Goal: Task Accomplishment & Management: Complete application form

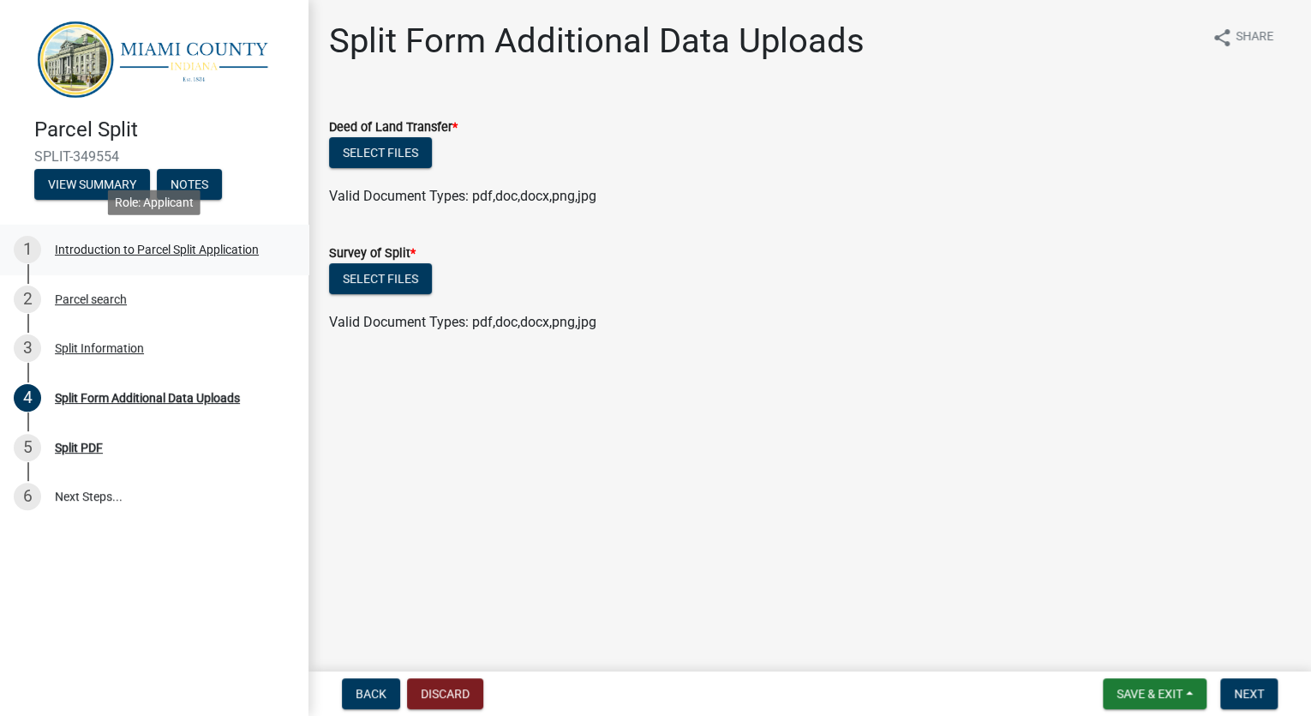
click at [75, 248] on div "Introduction to Parcel Split Application" at bounding box center [157, 249] width 204 height 12
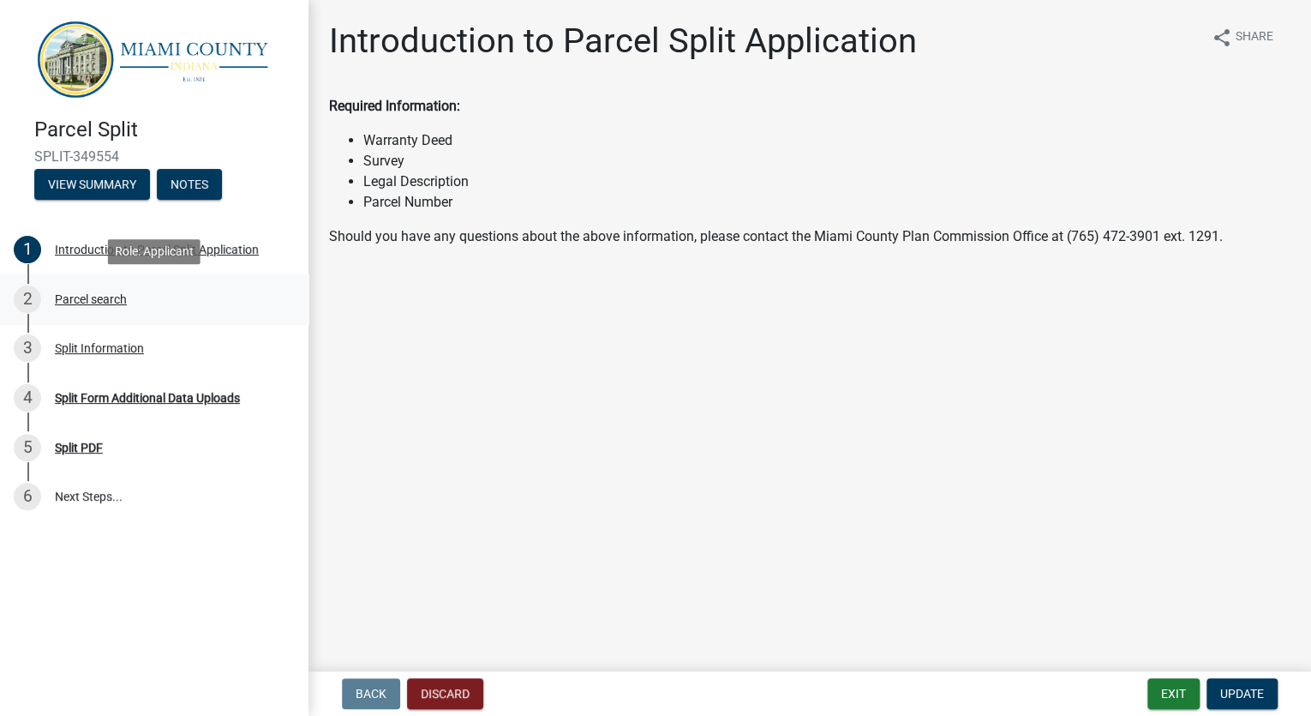
click at [89, 295] on div "Parcel search" at bounding box center [91, 299] width 72 height 12
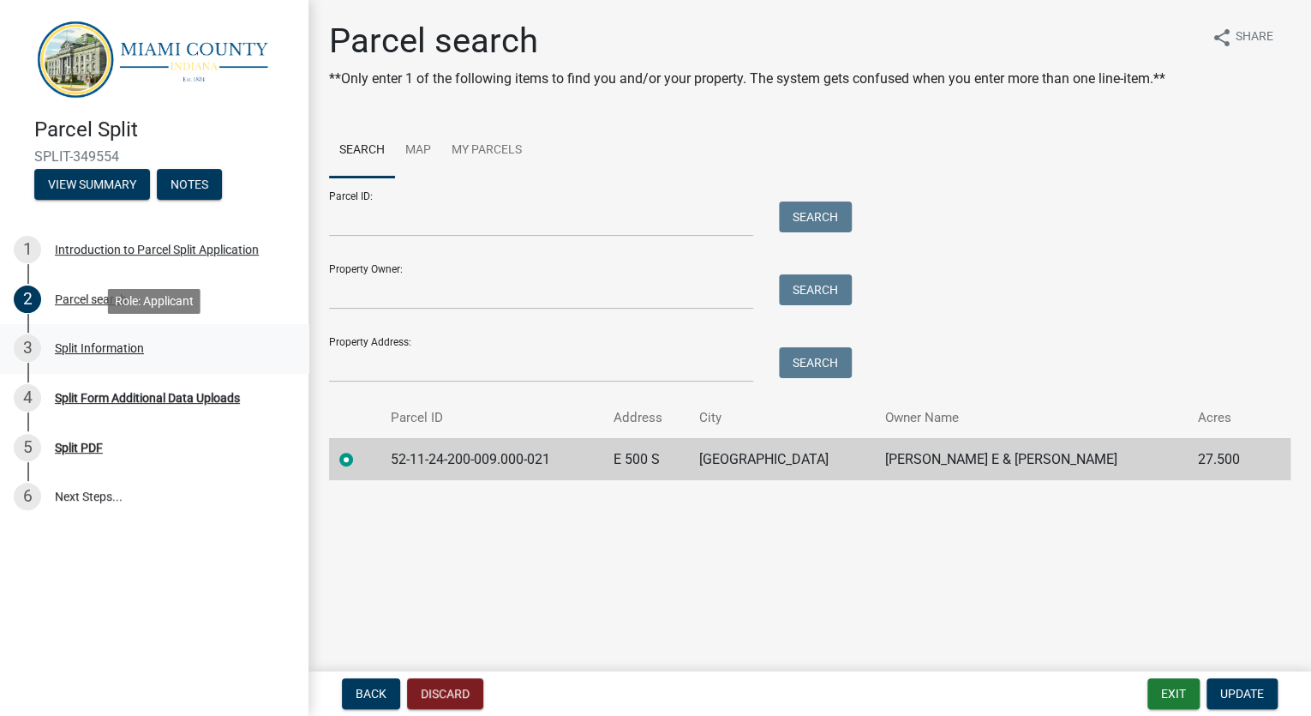
click at [135, 347] on div "Split Information" at bounding box center [99, 348] width 89 height 12
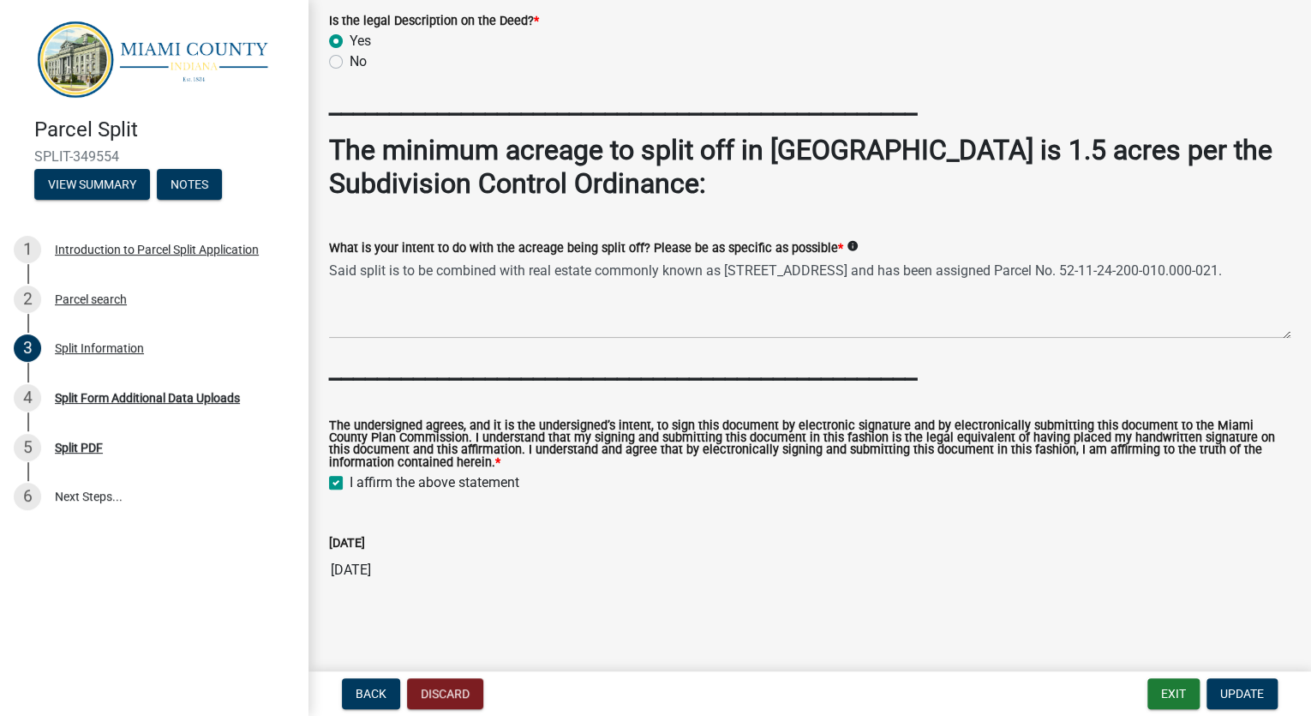
scroll to position [1315, 0]
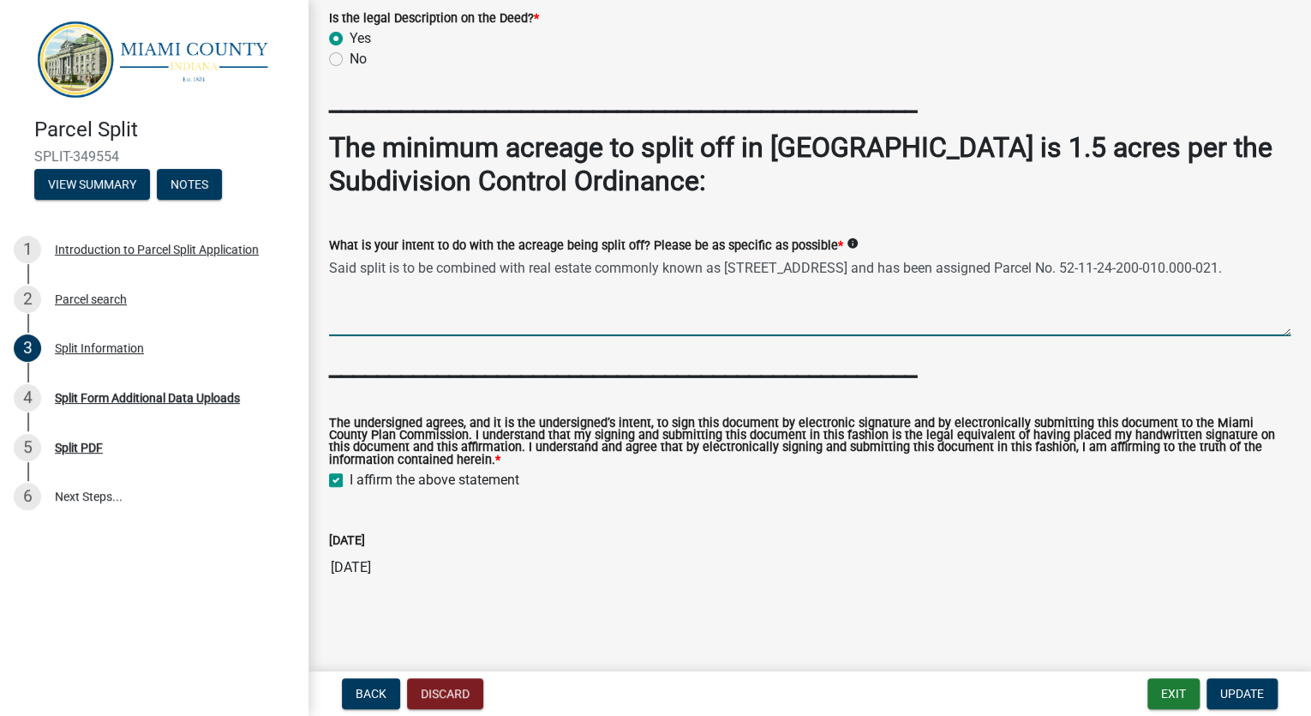
click at [380, 271] on textarea "Said split is to be combined with real estate commonly known as [STREET_ADDRESS…" at bounding box center [810, 295] width 962 height 81
drag, startPoint x: 358, startPoint y: 286, endPoint x: 325, endPoint y: 270, distance: 37.2
click at [325, 270] on div "What is your intent to do with the acreage being split off? Please be as specif…" at bounding box center [809, 273] width 987 height 125
click at [466, 299] on textarea "Said split is to be combined with real estate commonly known as [STREET_ADDRESS…" at bounding box center [810, 295] width 962 height 81
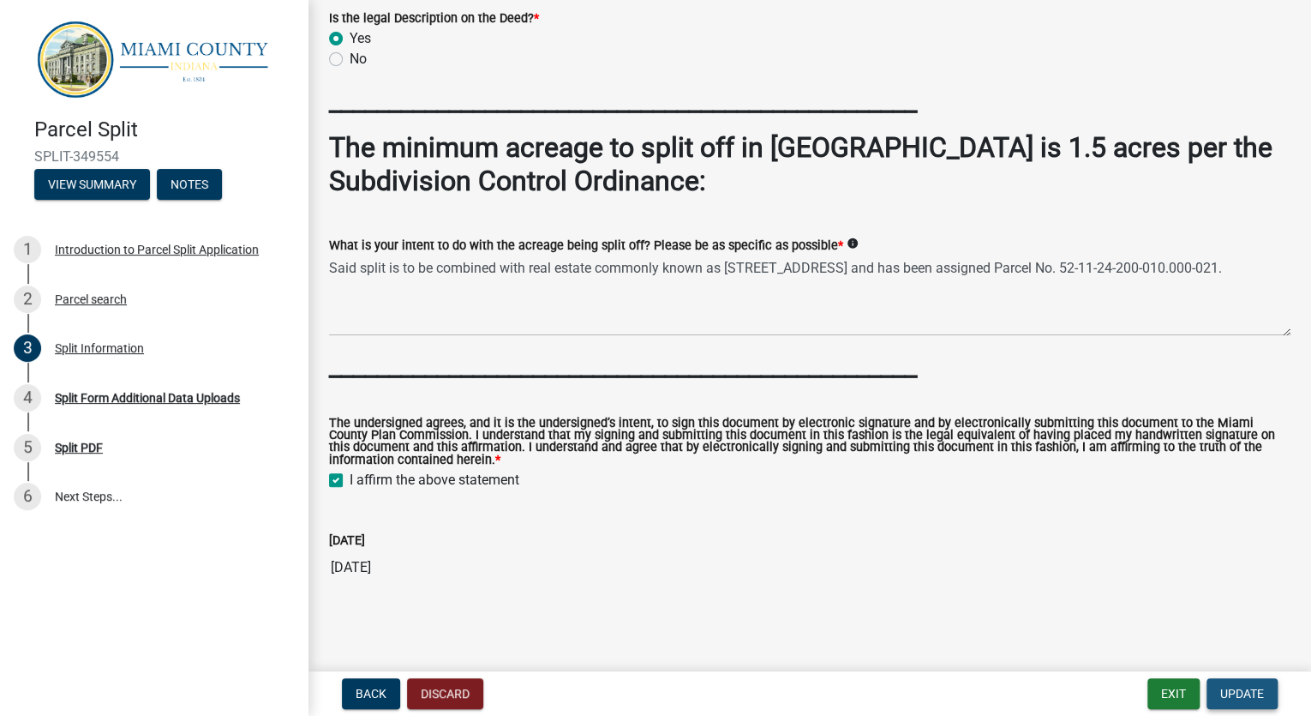
click at [1239, 695] on span "Update" at bounding box center [1243, 694] width 44 height 14
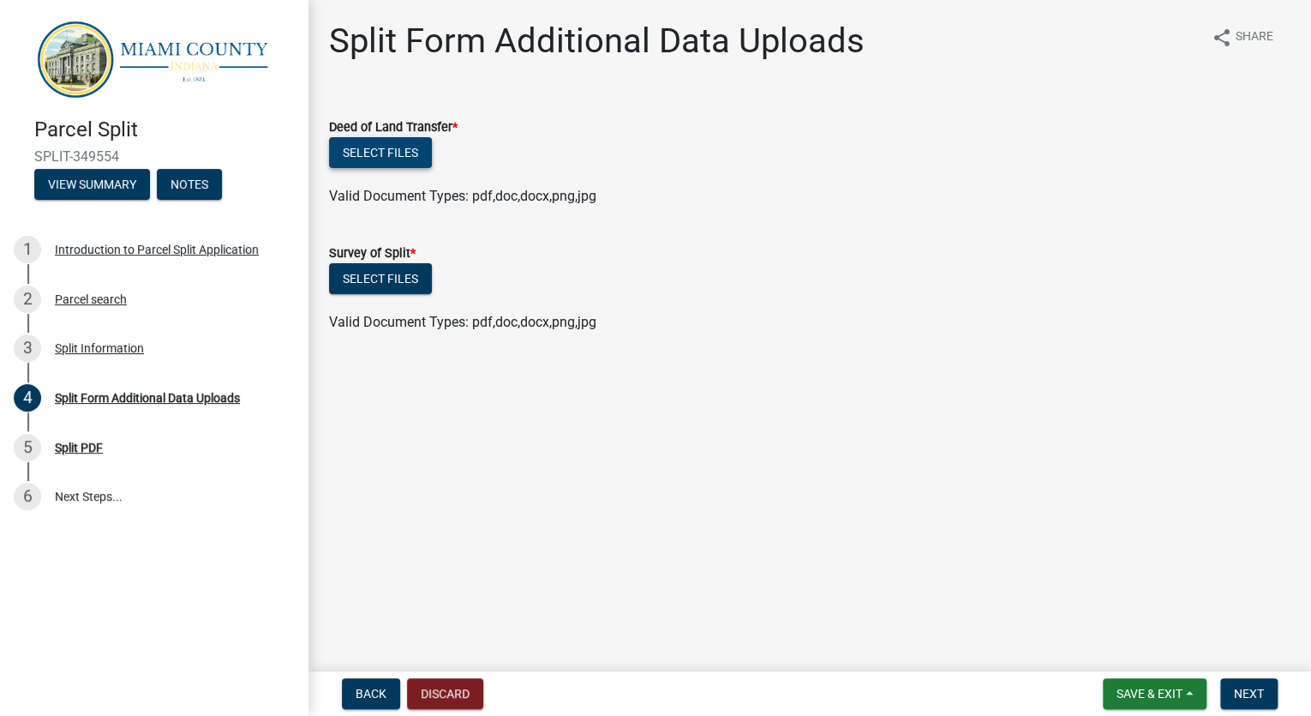
click at [381, 148] on button "Select files" at bounding box center [380, 152] width 103 height 31
click at [536, 461] on main "Split Form Additional Data Uploads share Share Deed of Land Transfer * Select f…" at bounding box center [810, 332] width 1003 height 664
click at [405, 154] on button "Select files" at bounding box center [380, 152] width 103 height 31
click at [480, 511] on main "Split Form Additional Data Uploads share Share Deed of Land Transfer * Select f…" at bounding box center [810, 332] width 1003 height 664
click at [389, 150] on button "Select files" at bounding box center [380, 152] width 103 height 31
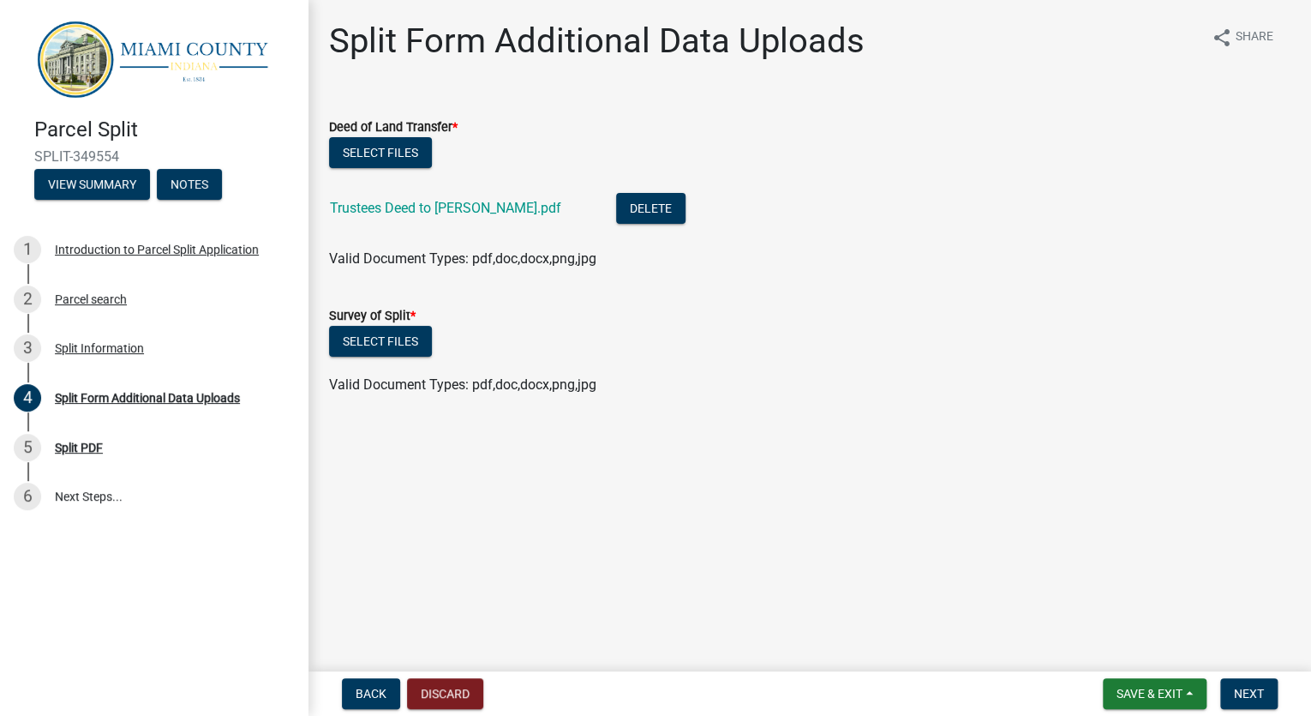
click at [698, 541] on main "Split Form Additional Data Uploads share Share Deed of Land Transfer * Select f…" at bounding box center [810, 332] width 1003 height 664
click at [389, 154] on button "Select files" at bounding box center [380, 152] width 103 height 31
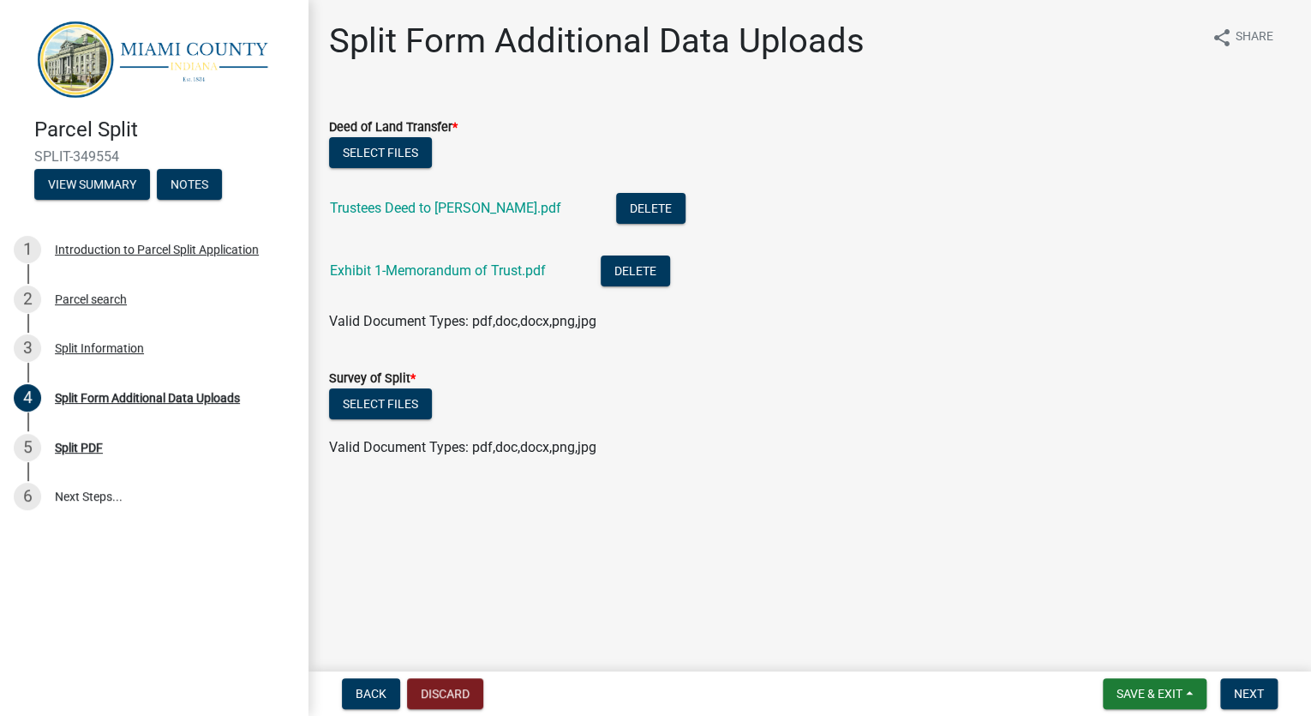
drag, startPoint x: 679, startPoint y: 487, endPoint x: 631, endPoint y: 474, distance: 49.7
click at [679, 487] on div "Split Form Additional Data Uploads share Share Deed of Land Transfer * Select f…" at bounding box center [809, 255] width 987 height 468
click at [401, 402] on button "Select files" at bounding box center [380, 403] width 103 height 31
click at [393, 405] on button "Select files" at bounding box center [380, 403] width 103 height 31
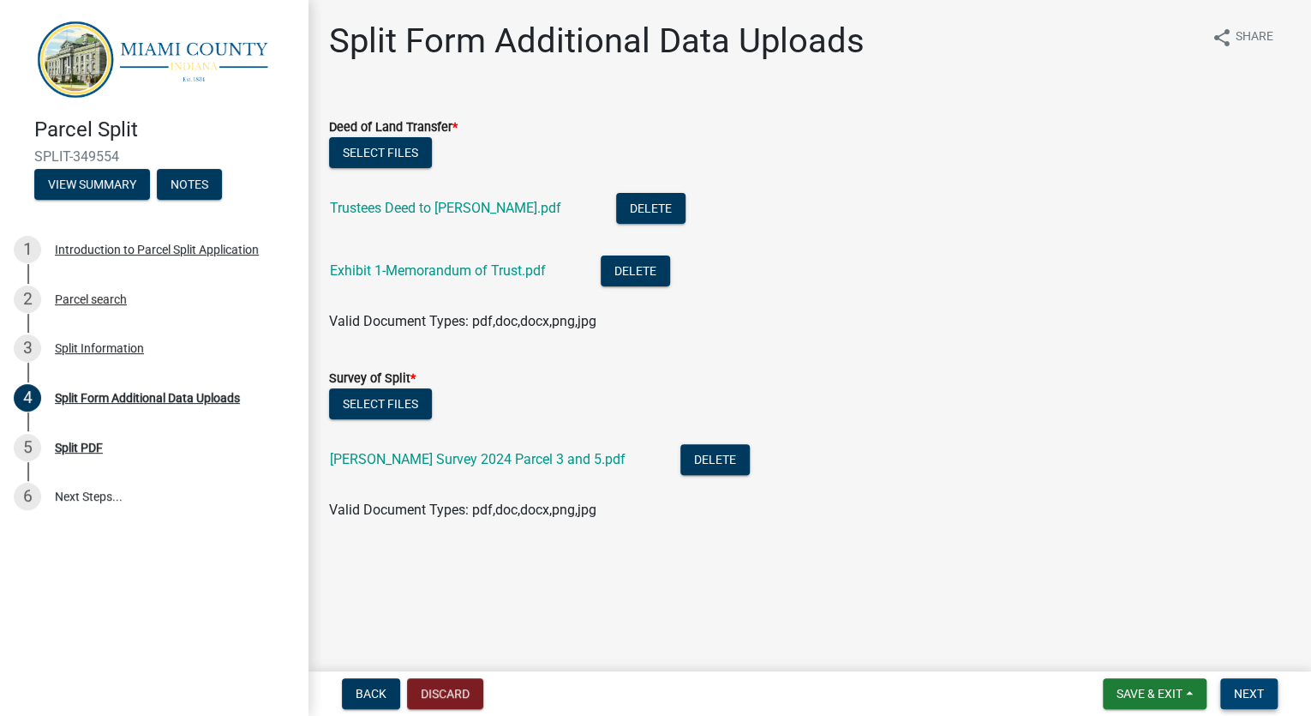
click at [1251, 687] on span "Next" at bounding box center [1249, 694] width 30 height 14
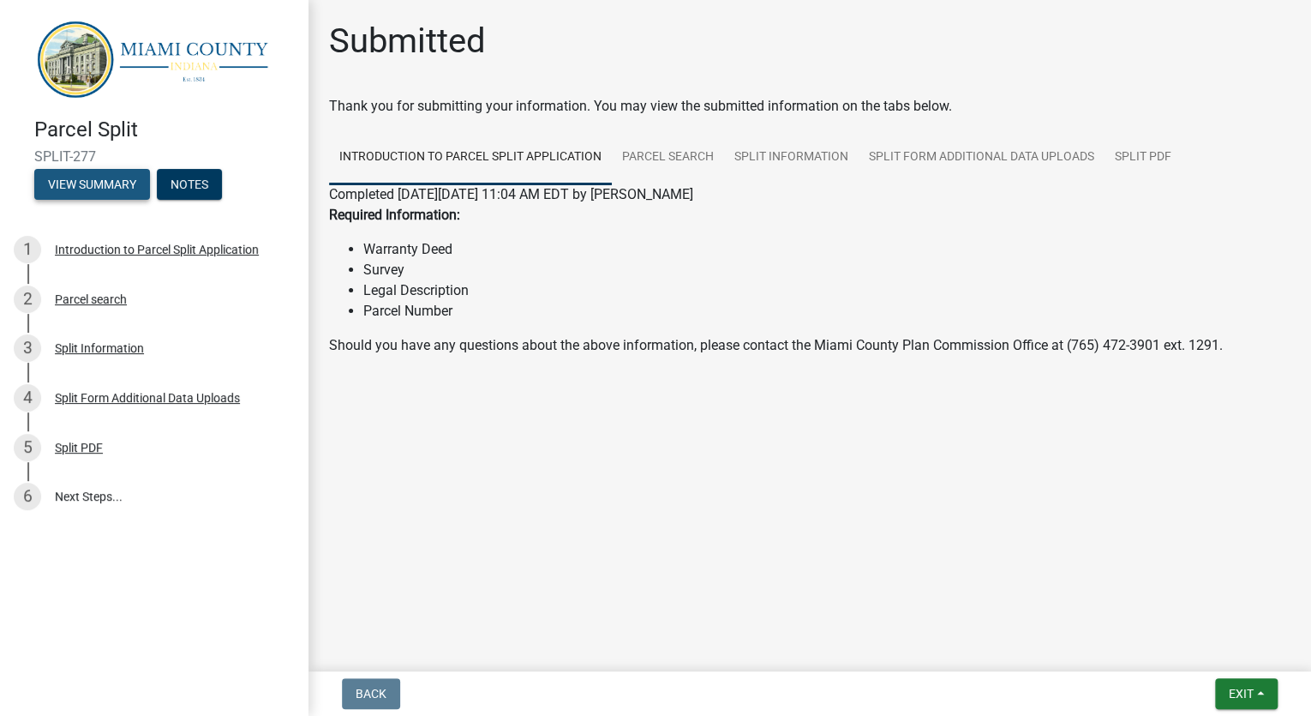
click at [98, 187] on button "View Summary" at bounding box center [92, 184] width 116 height 31
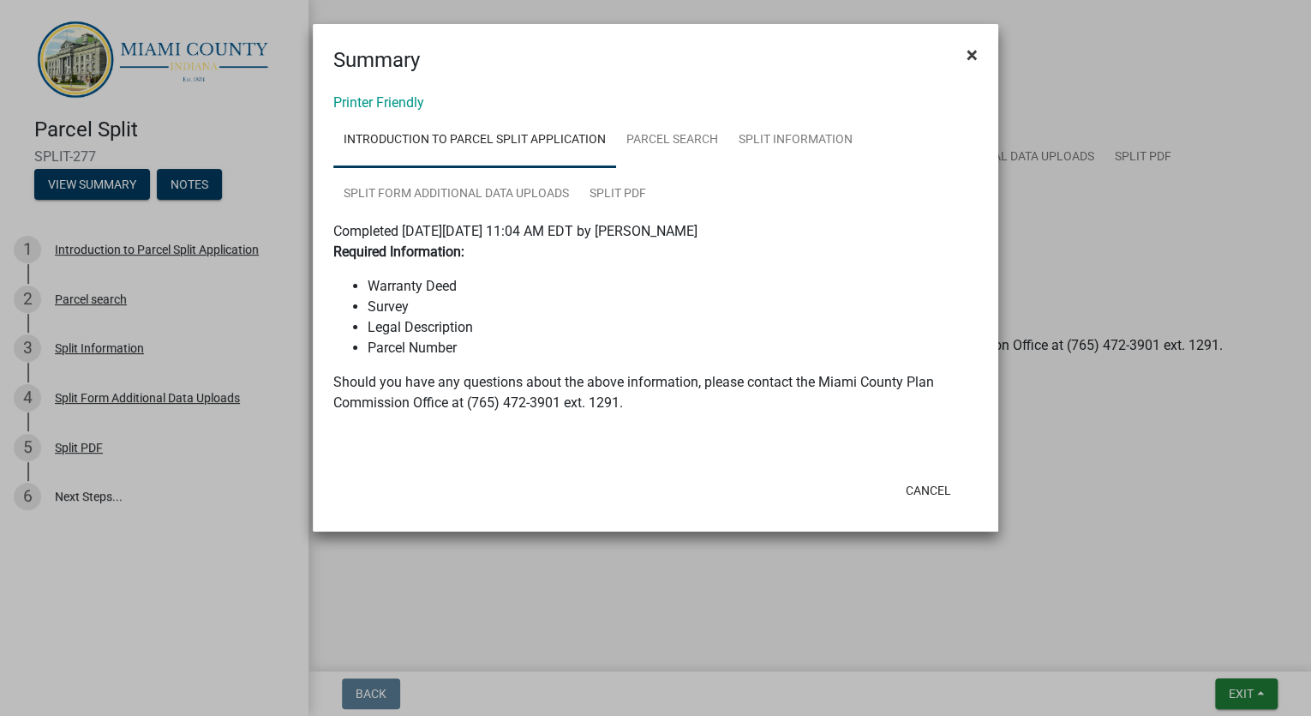
click at [967, 53] on span "×" at bounding box center [972, 55] width 11 height 24
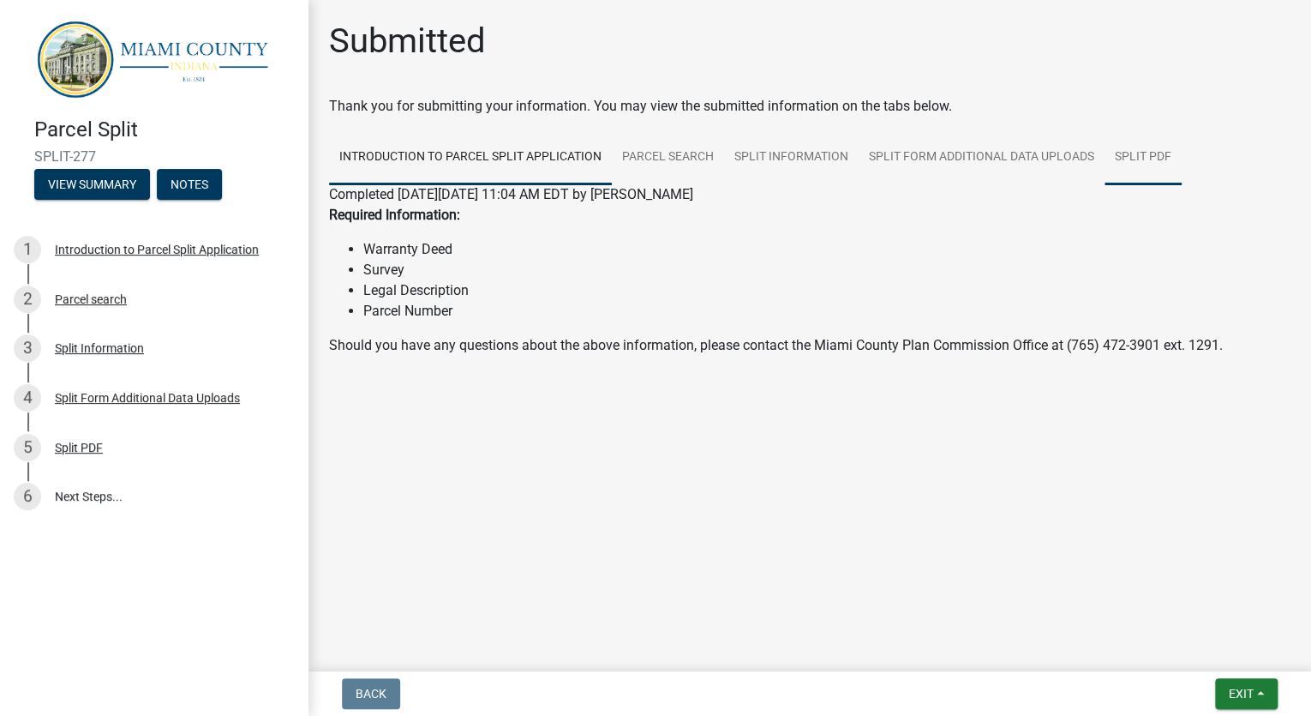
click at [1149, 168] on link "Split PDF" at bounding box center [1143, 157] width 77 height 55
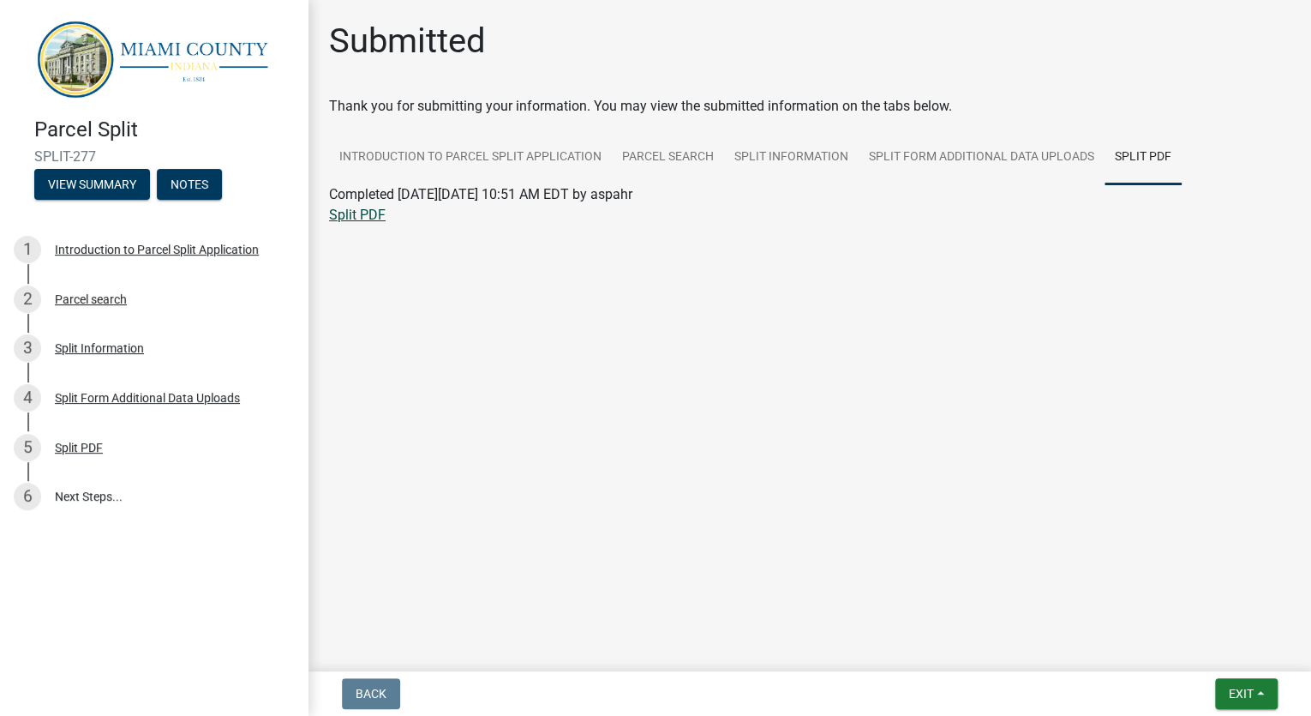
click at [358, 216] on link "Split PDF" at bounding box center [357, 215] width 57 height 16
click at [1256, 688] on button "Exit" at bounding box center [1246, 693] width 63 height 31
click at [1179, 646] on button "Save & Exit" at bounding box center [1210, 648] width 137 height 41
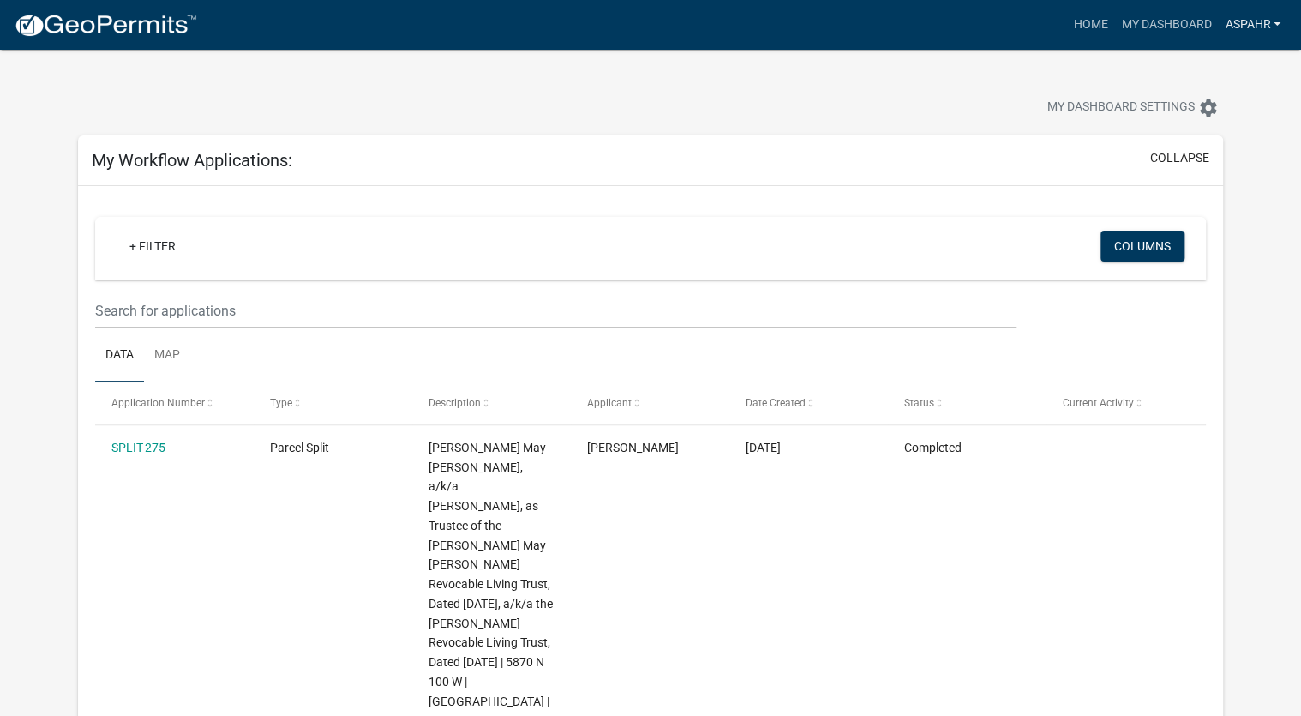
click at [1270, 20] on link "aspahr" at bounding box center [1252, 25] width 69 height 33
click at [1176, 127] on link "Logout" at bounding box center [1218, 125] width 137 height 41
